Goal: Information Seeking & Learning: Learn about a topic

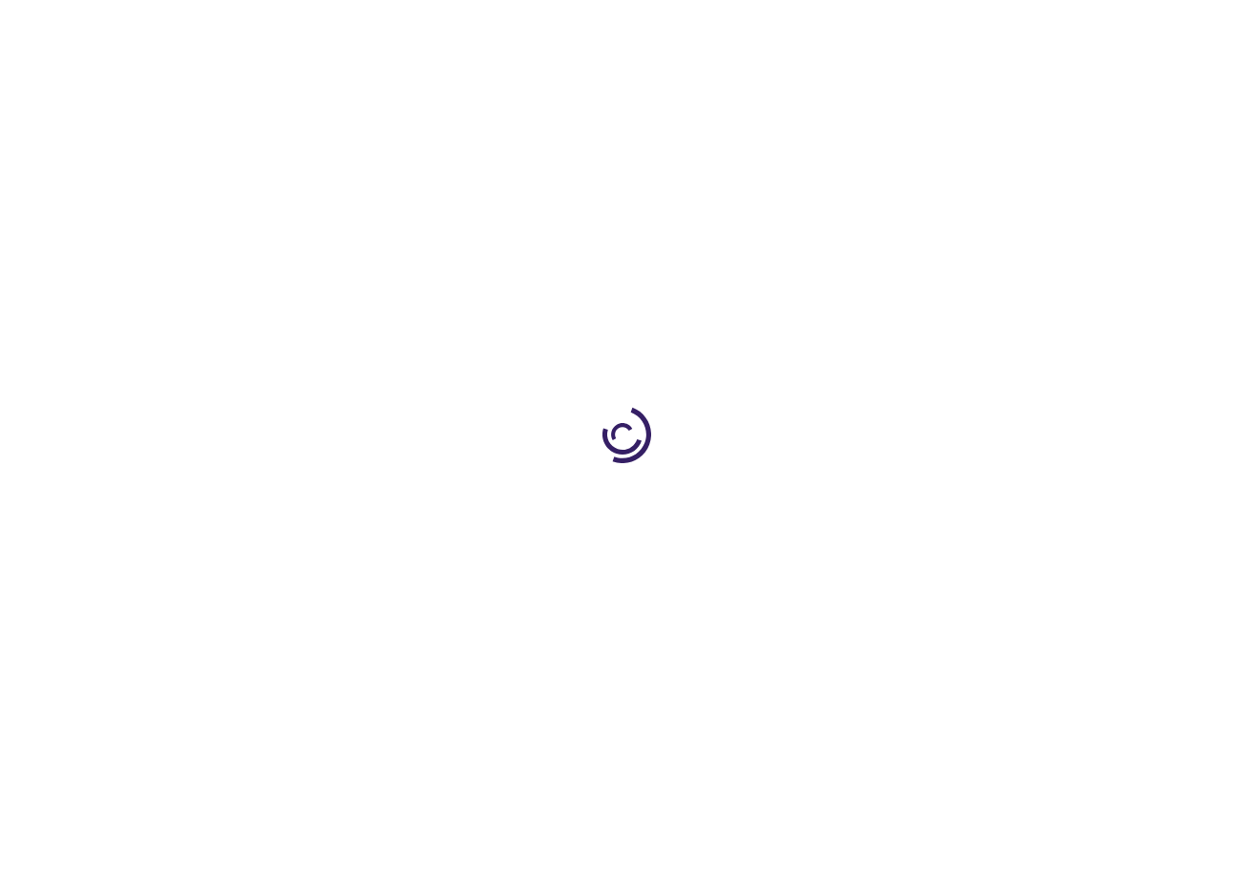
type input "0"
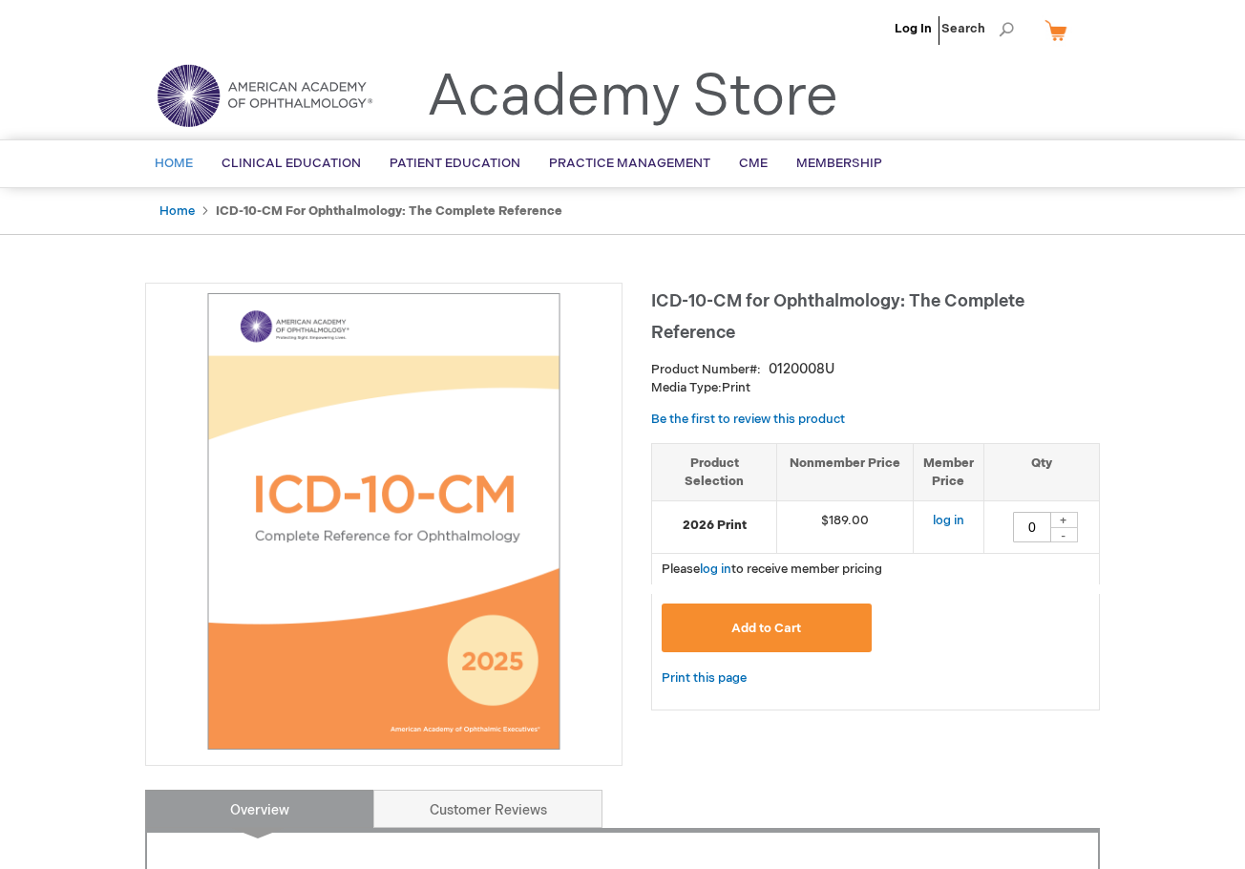
click at [169, 160] on span "Home" at bounding box center [174, 163] width 38 height 15
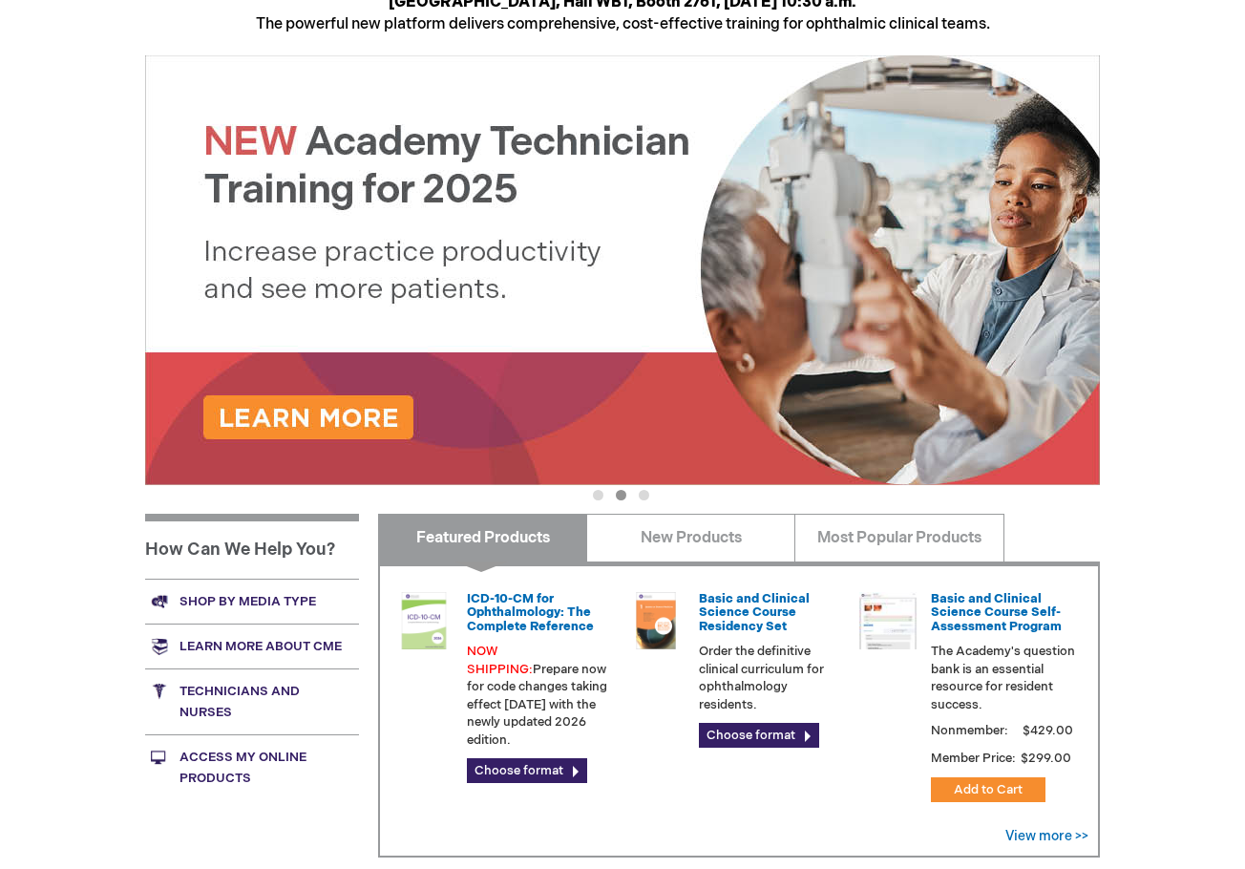
scroll to position [555, 0]
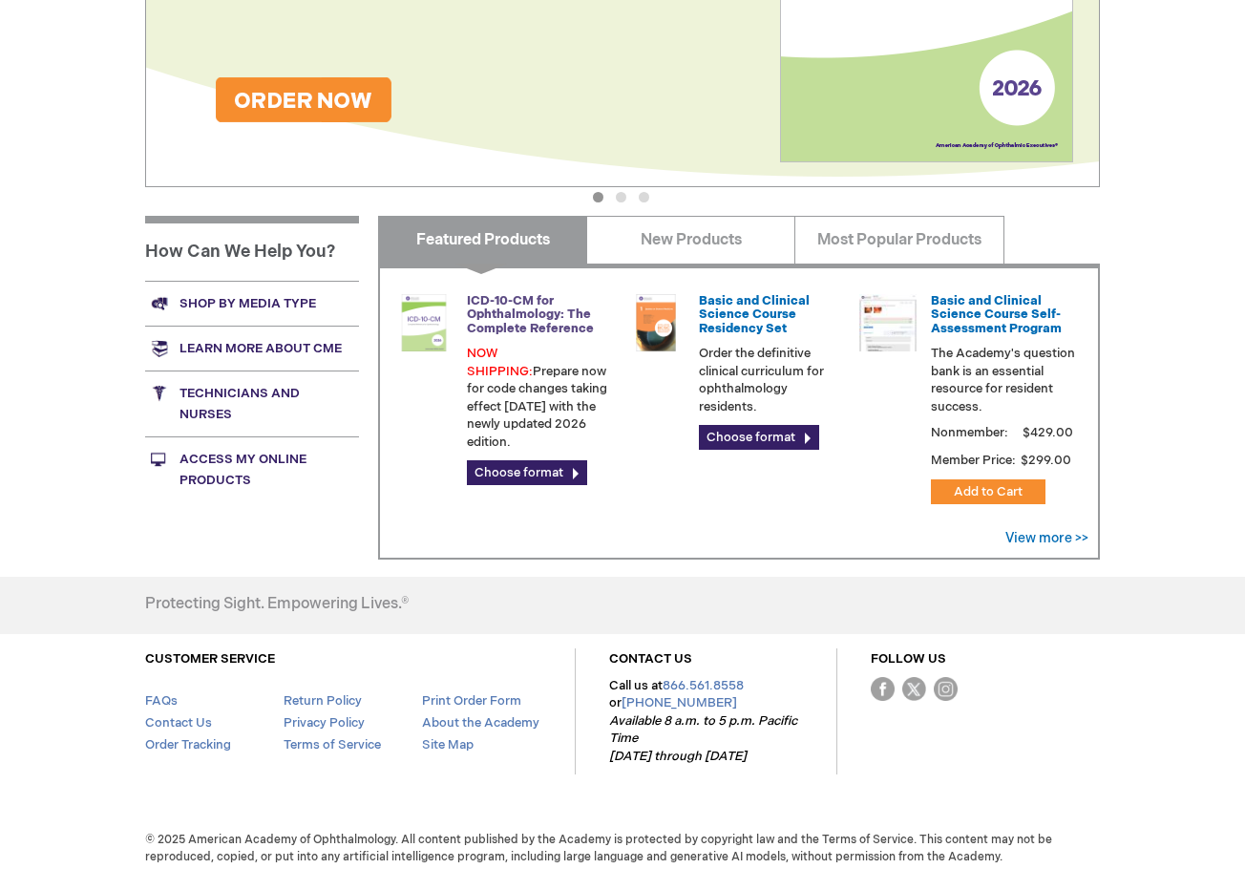
click at [533, 310] on link "ICD-10-CM for Ophthalmology: The Complete Reference" at bounding box center [530, 314] width 127 height 43
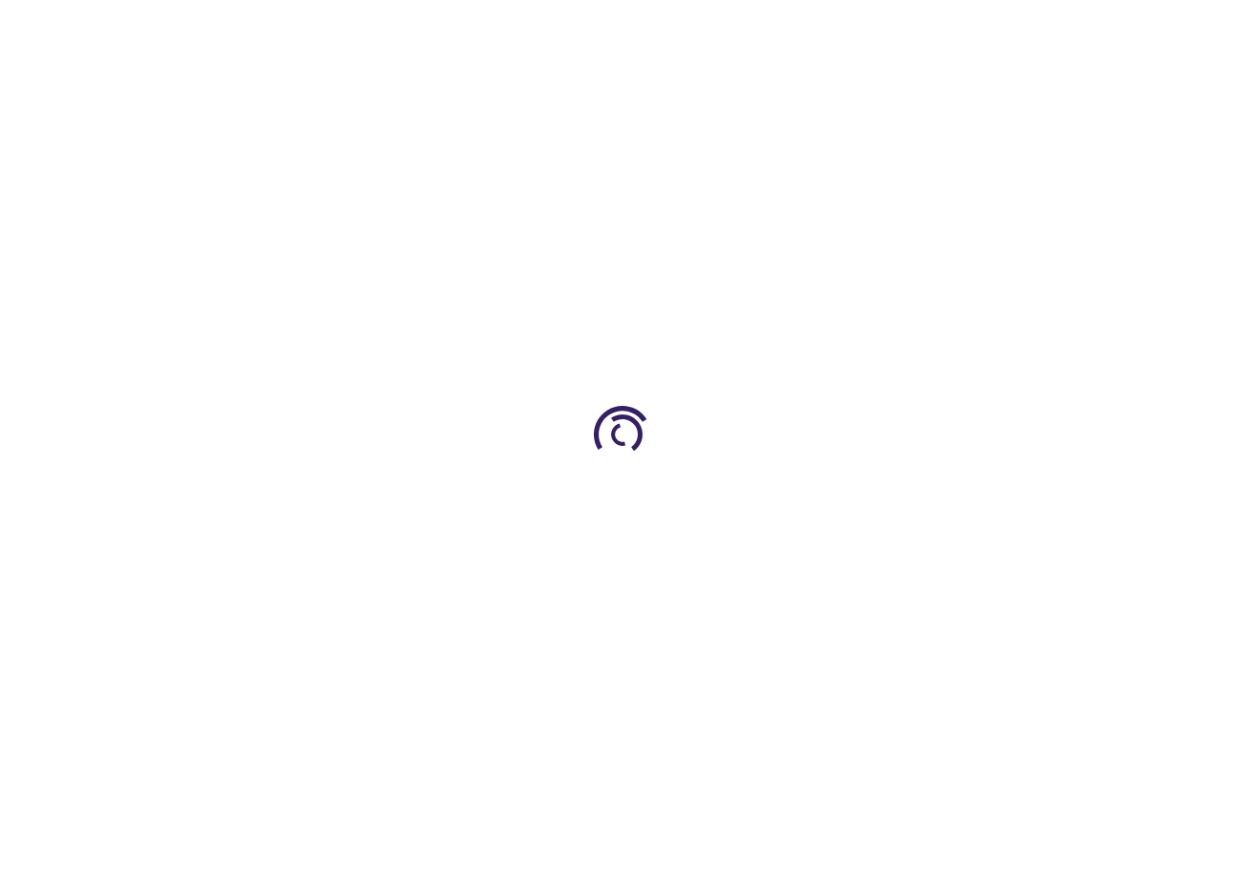
type input "0"
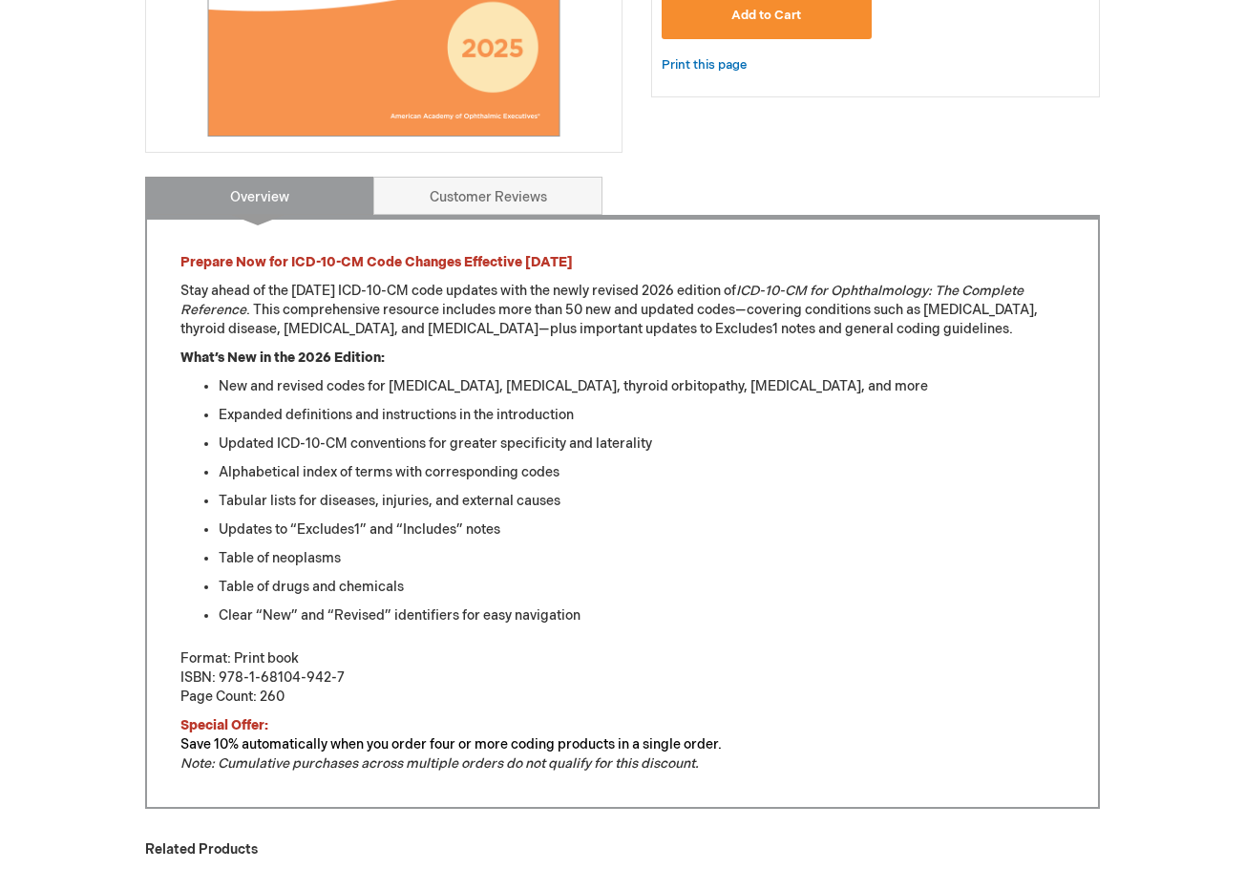
scroll to position [626, 0]
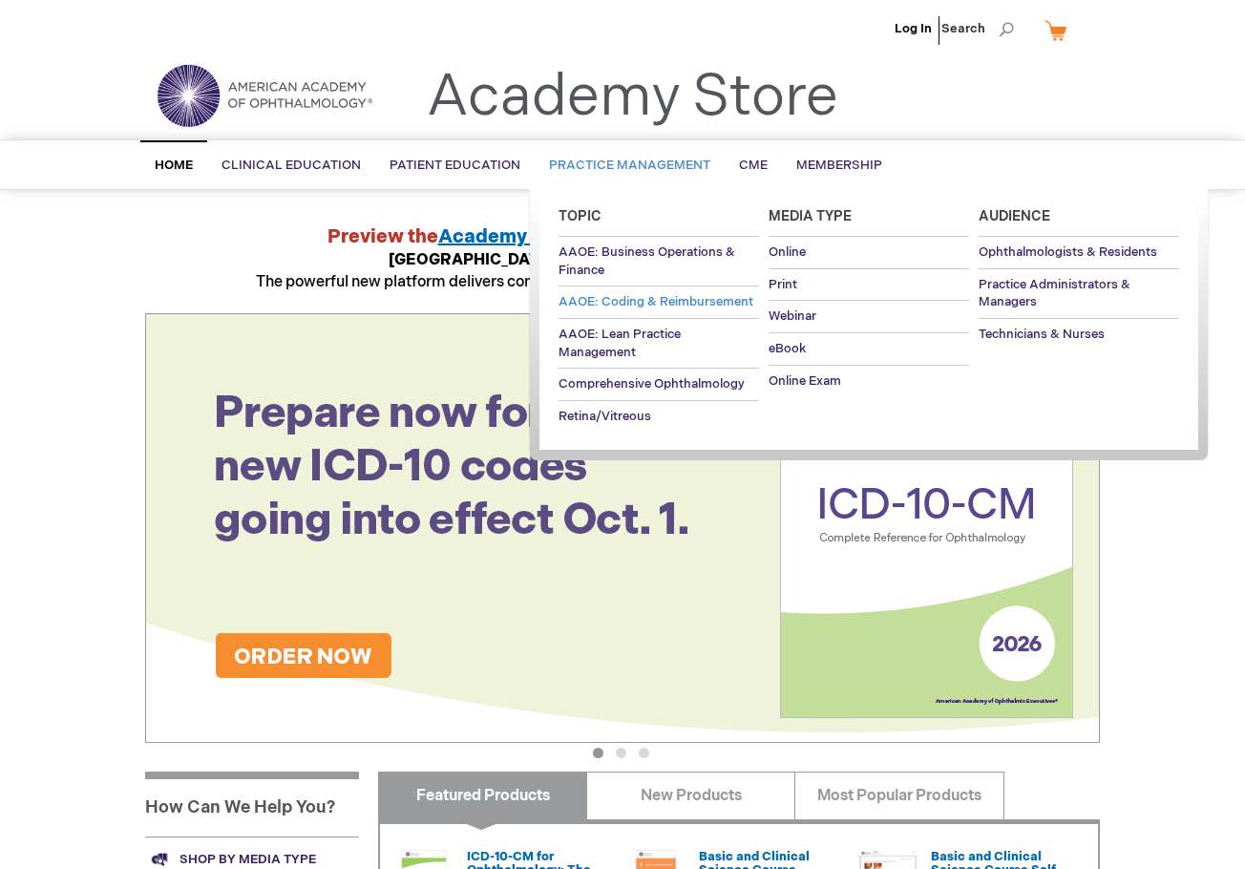
click at [680, 300] on span "AAOE: Coding & Reimbursement" at bounding box center [655, 301] width 195 height 15
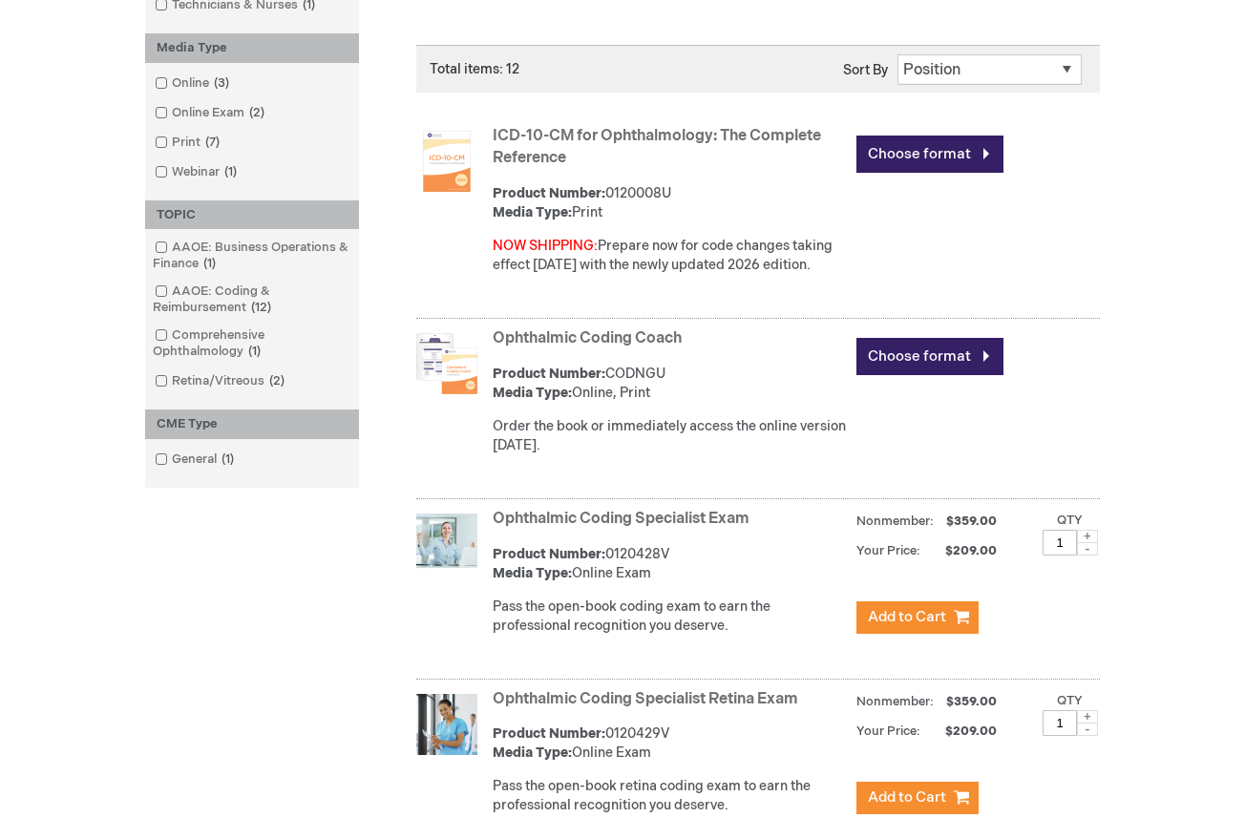
scroll to position [511, 0]
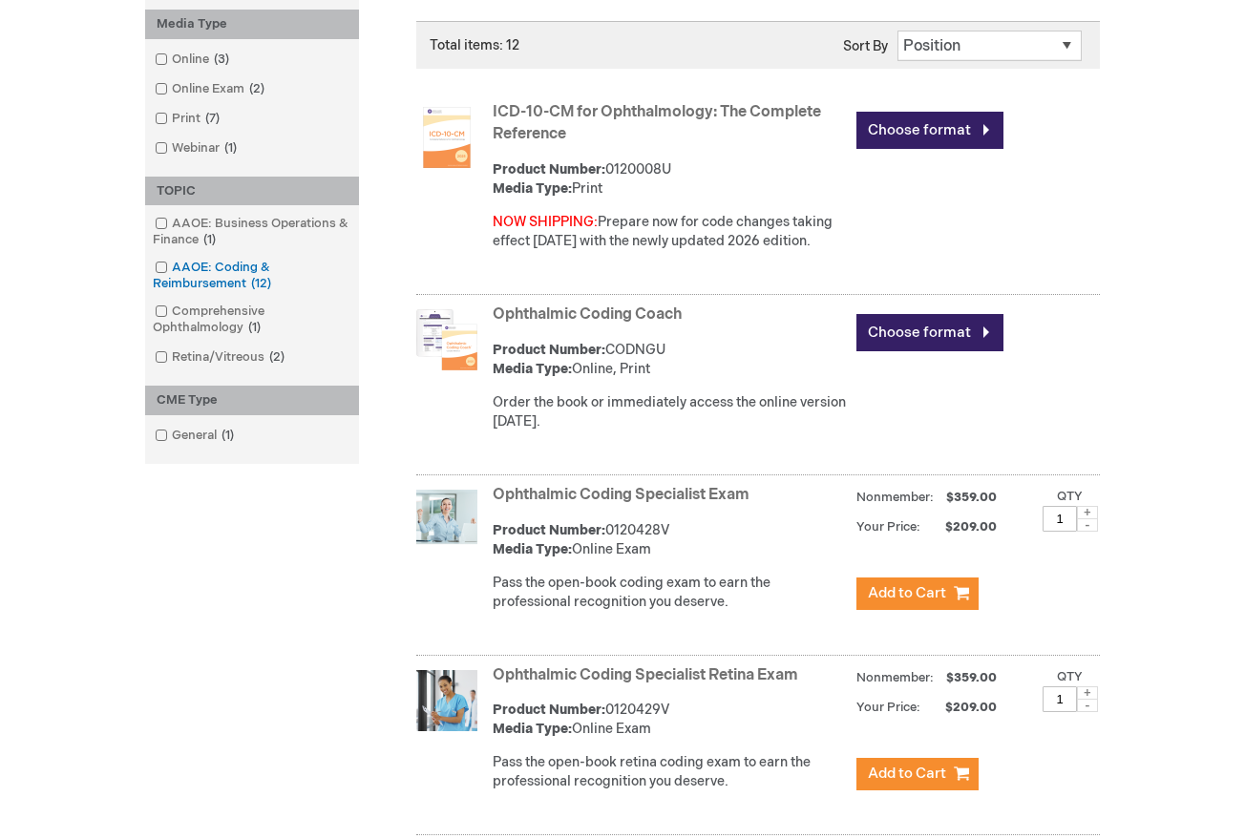
click at [153, 267] on link "AAOE: Coding & Reimbursement 12 items" at bounding box center [252, 276] width 204 height 34
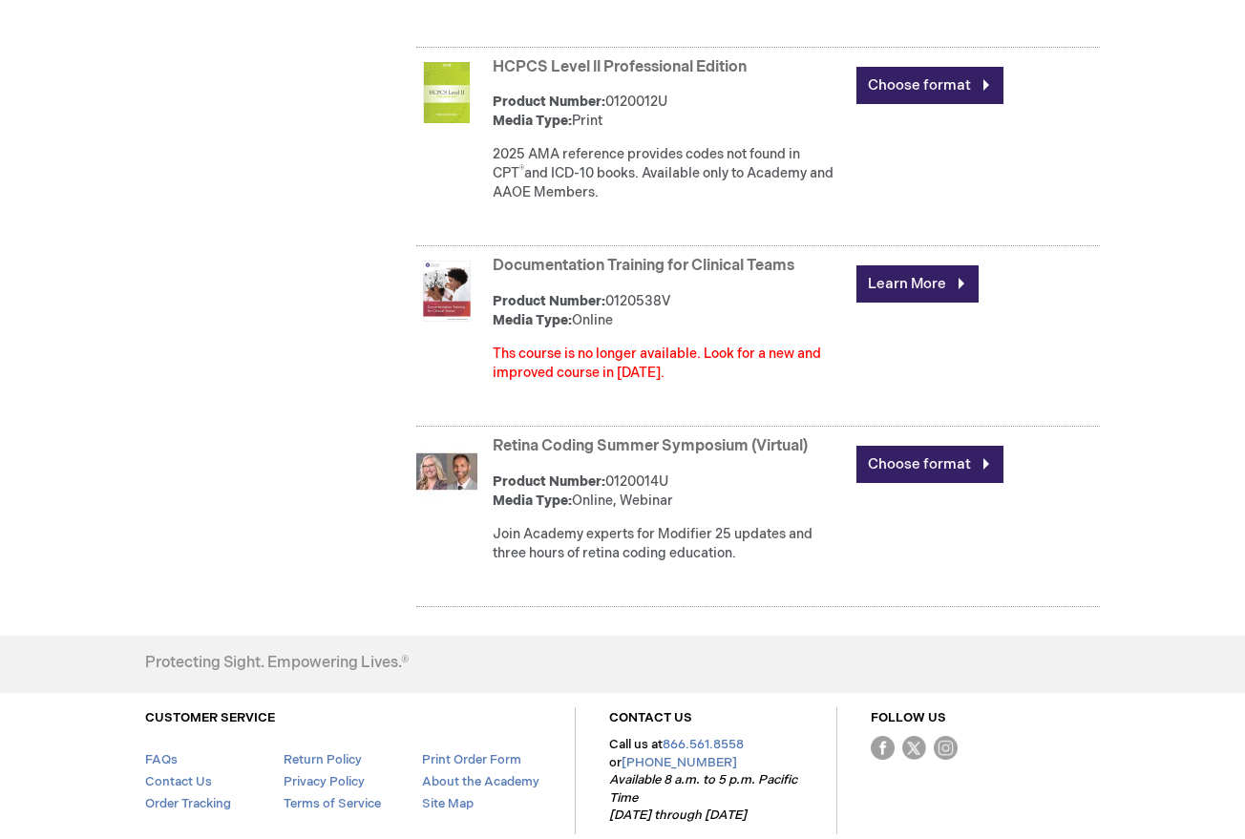
scroll to position [2238, 0]
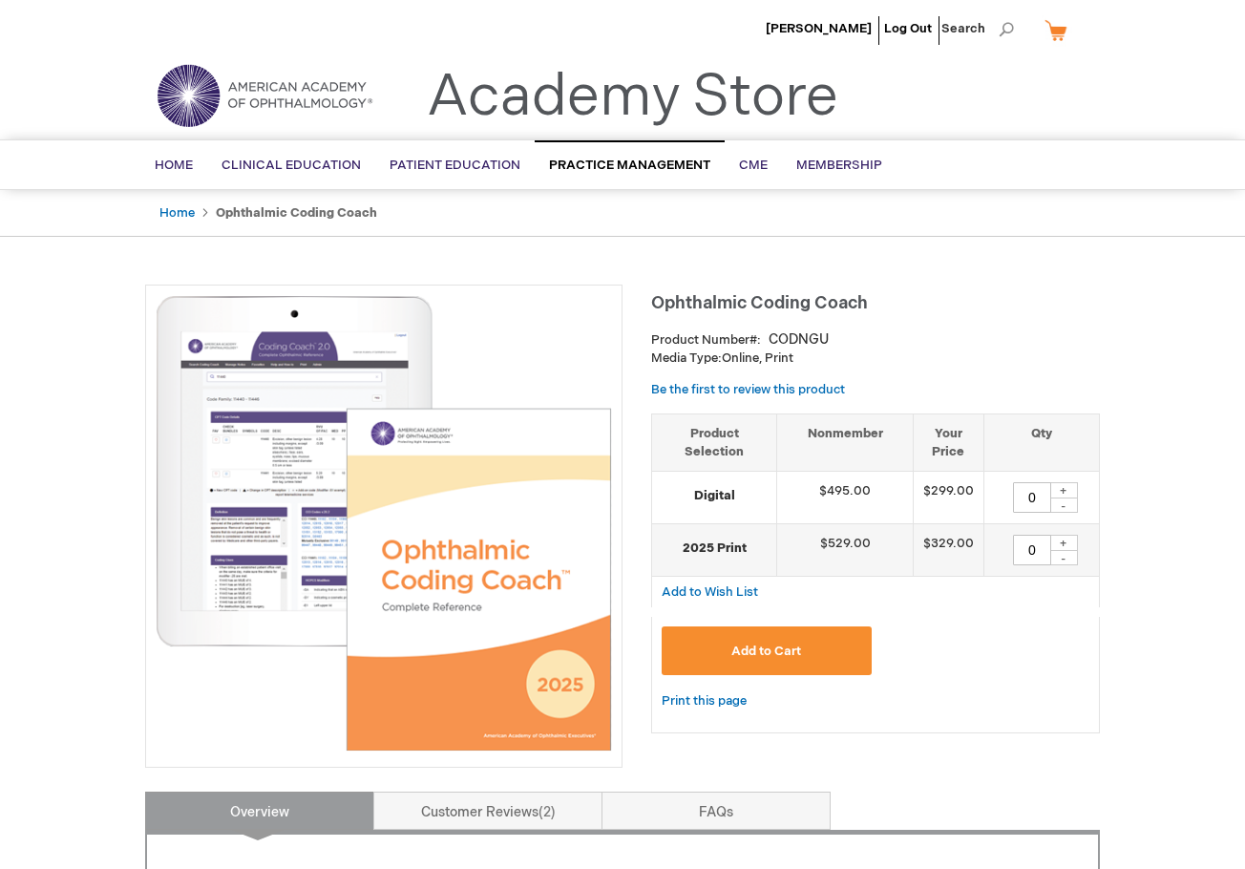
type input "0"
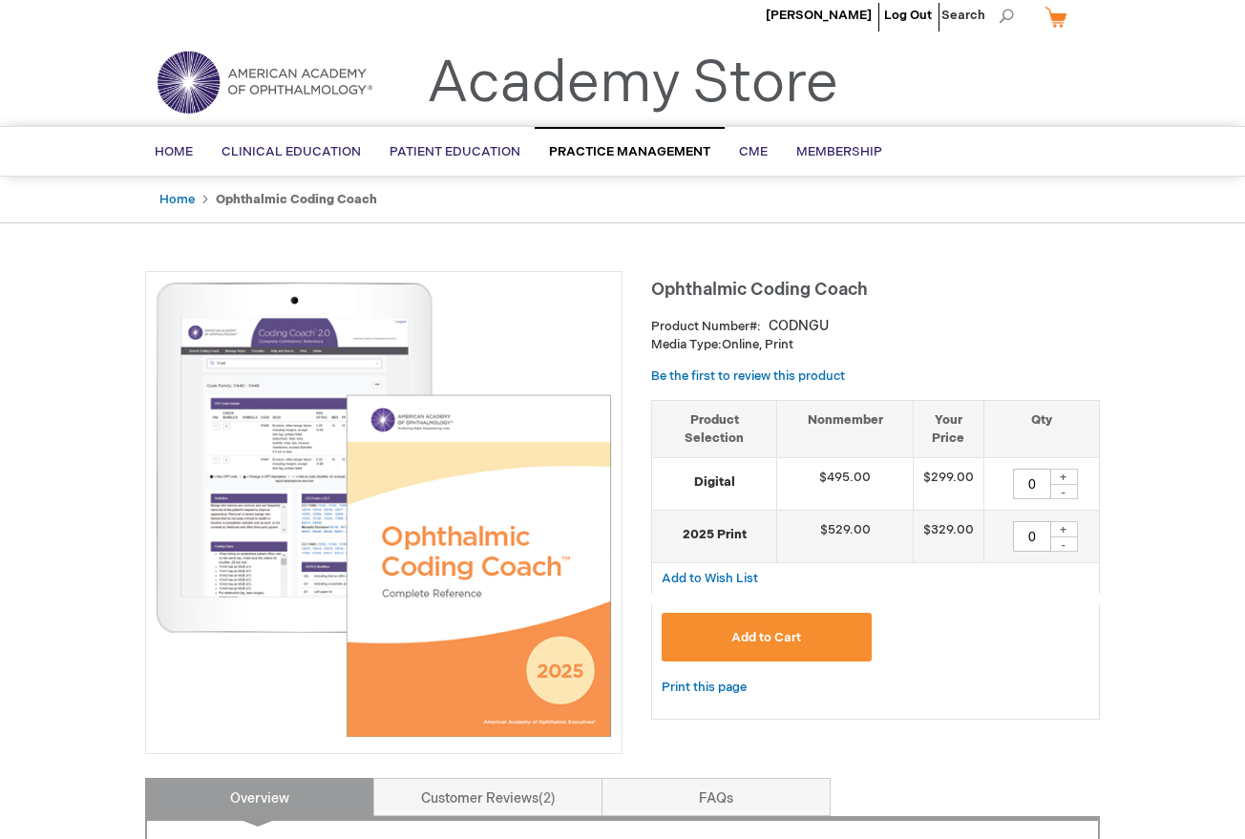
scroll to position [10, 0]
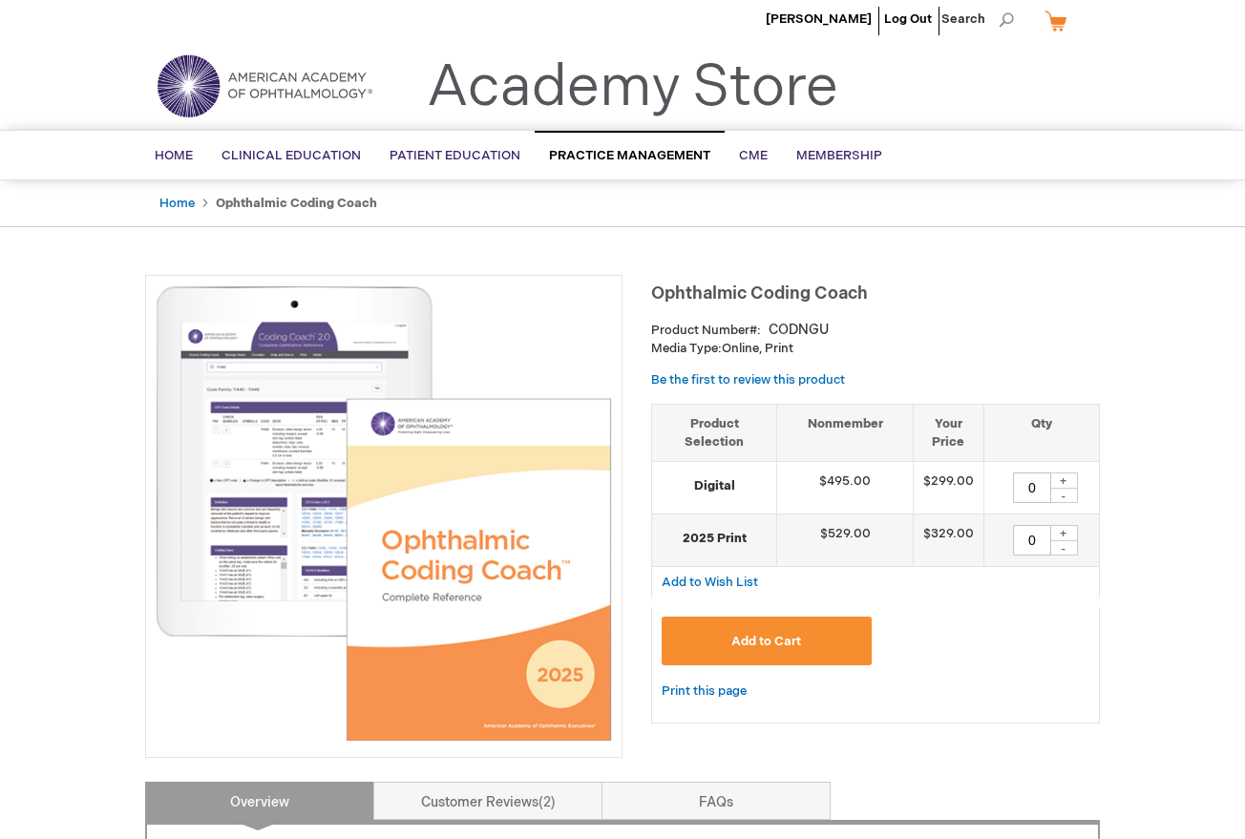
drag, startPoint x: 879, startPoint y: 294, endPoint x: 653, endPoint y: 289, distance: 226.2
click at [653, 289] on h1 "Ophthalmic Coding Coach" at bounding box center [875, 290] width 449 height 31
drag, startPoint x: 653, startPoint y: 289, endPoint x: 871, endPoint y: 290, distance: 218.6
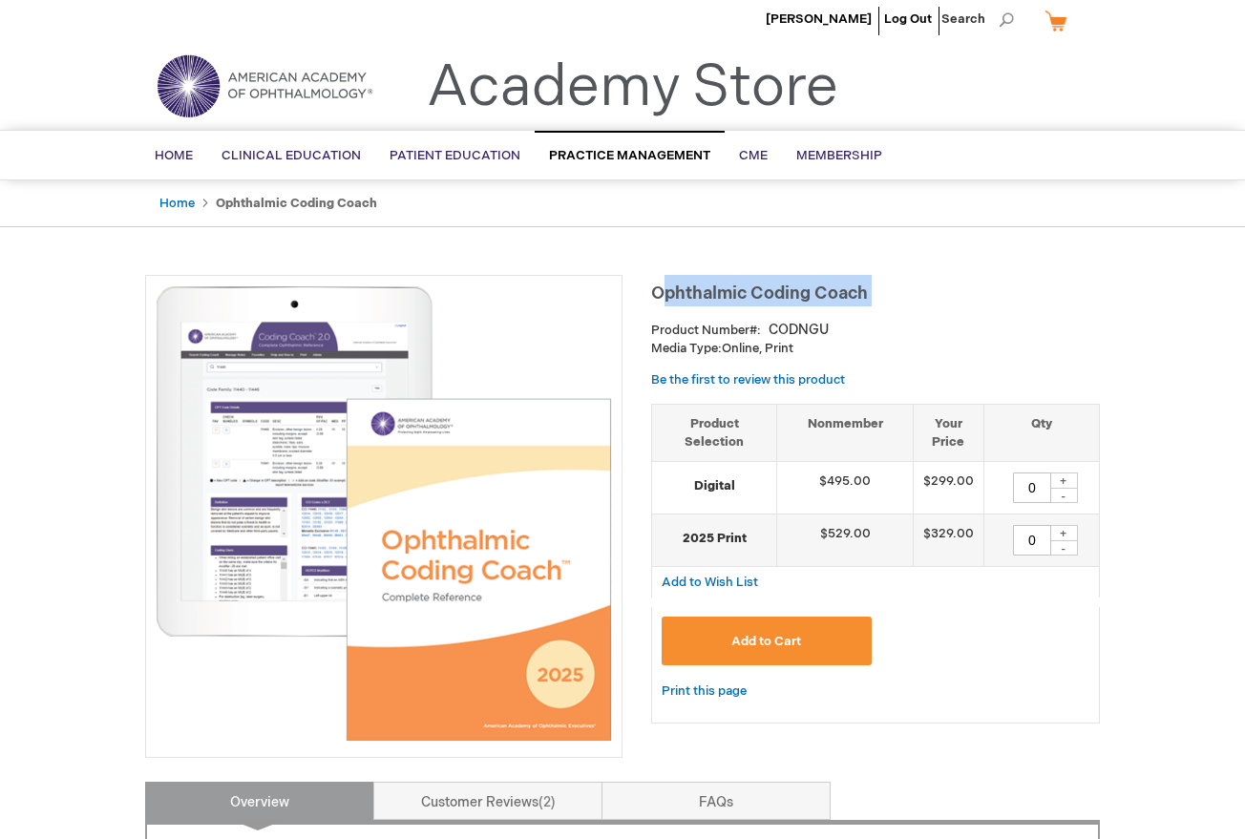
click at [871, 290] on h1 "Ophthalmic Coding Coach" at bounding box center [875, 290] width 449 height 31
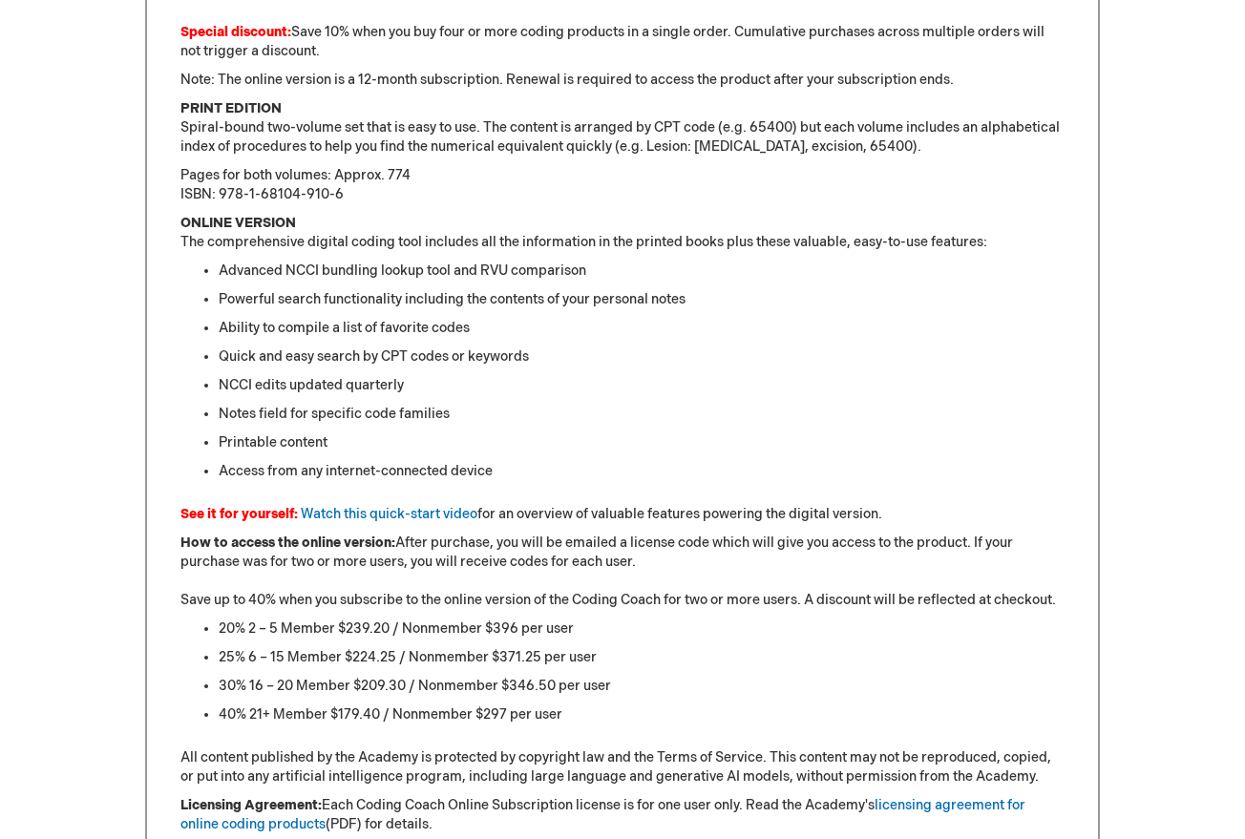
scroll to position [1312, 0]
